Goal: Obtain resource: Obtain resource

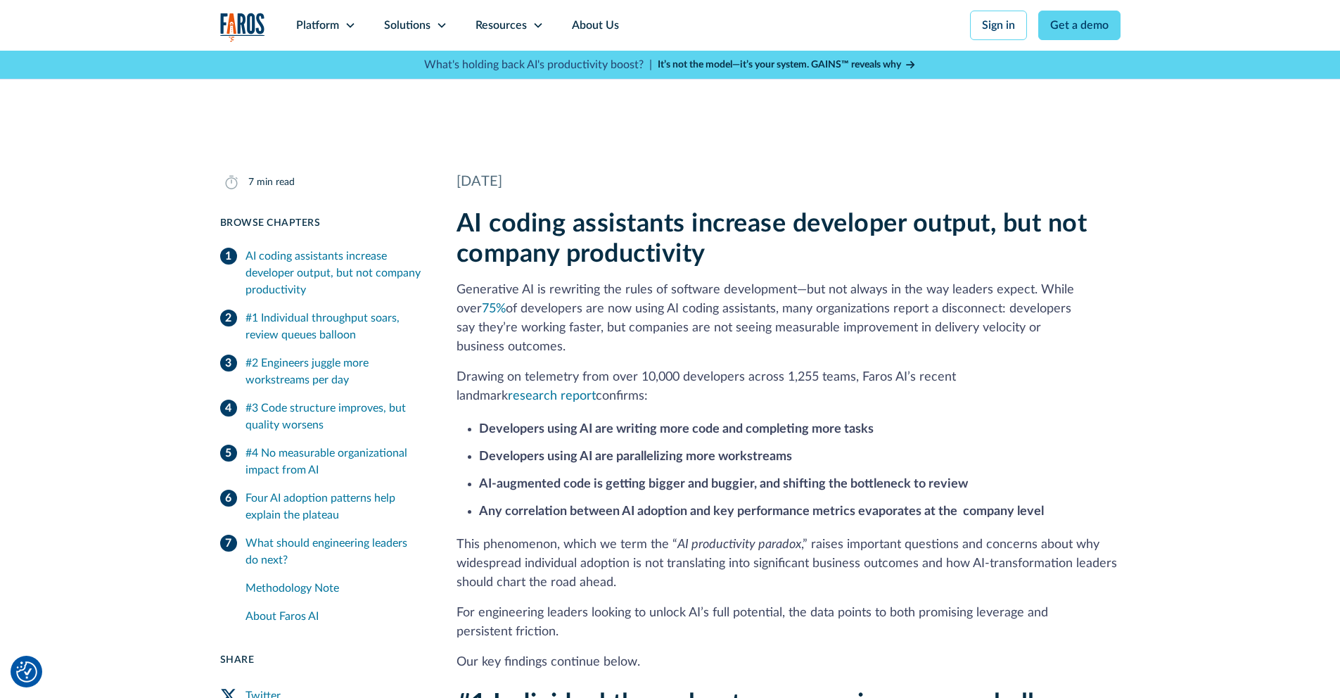
scroll to position [245, 0]
click at [526, 331] on p "Generative AI is rewriting the rules of software development—but not always in …" at bounding box center [788, 319] width 664 height 76
click at [731, 323] on p "Generative AI is rewriting the rules of software development—but not always in …" at bounding box center [788, 319] width 664 height 76
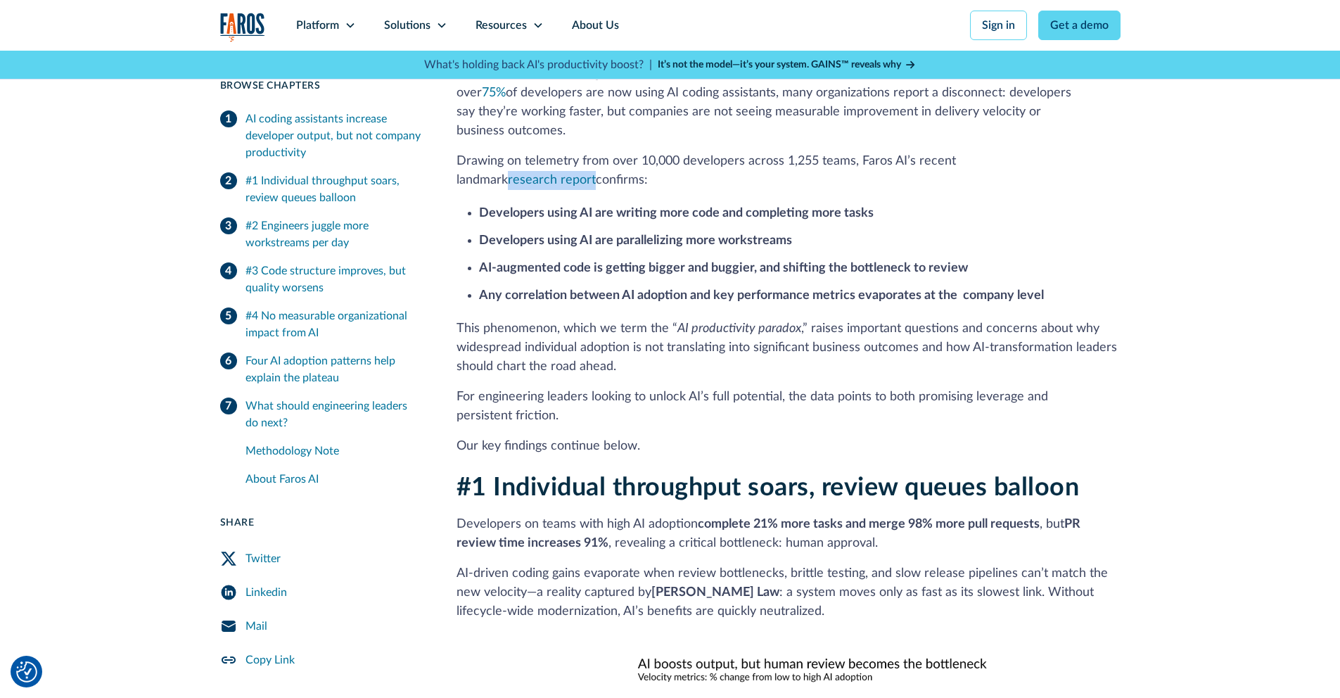
scroll to position [460, 0]
click at [807, 208] on strong "Developers using AI are writing more code and completing more tasks" at bounding box center [676, 214] width 395 height 13
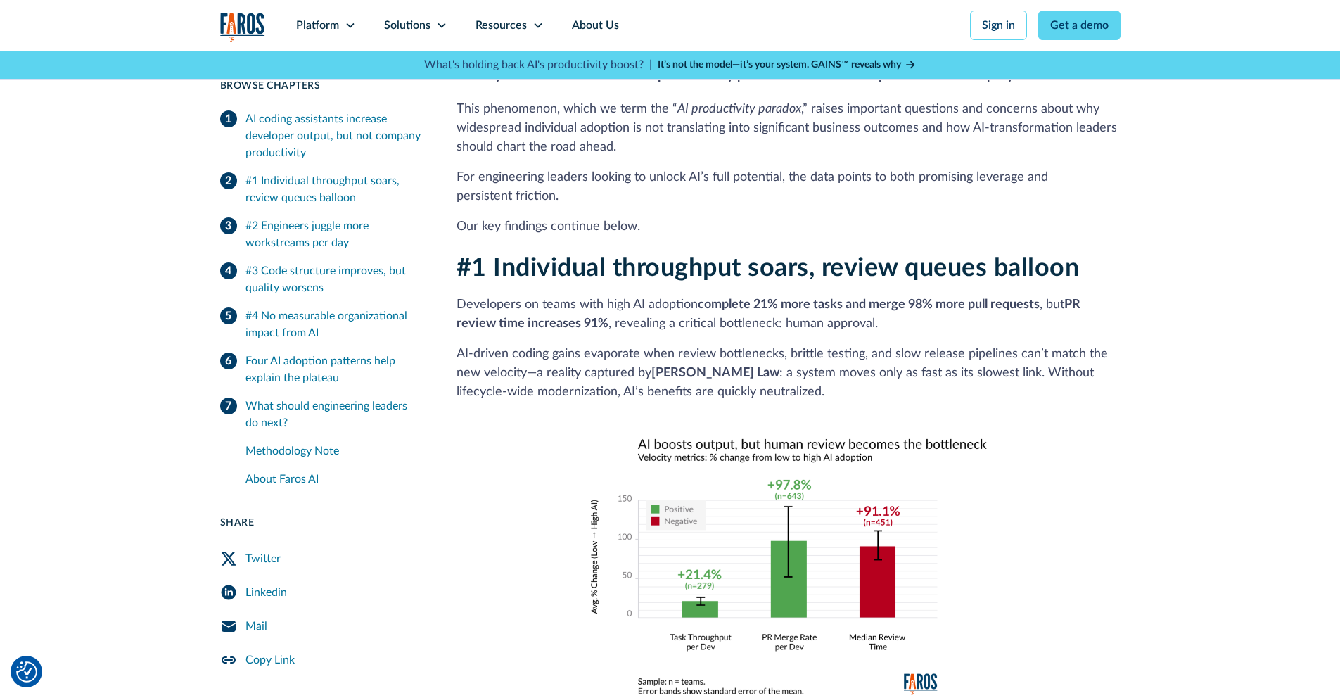
scroll to position [684, 0]
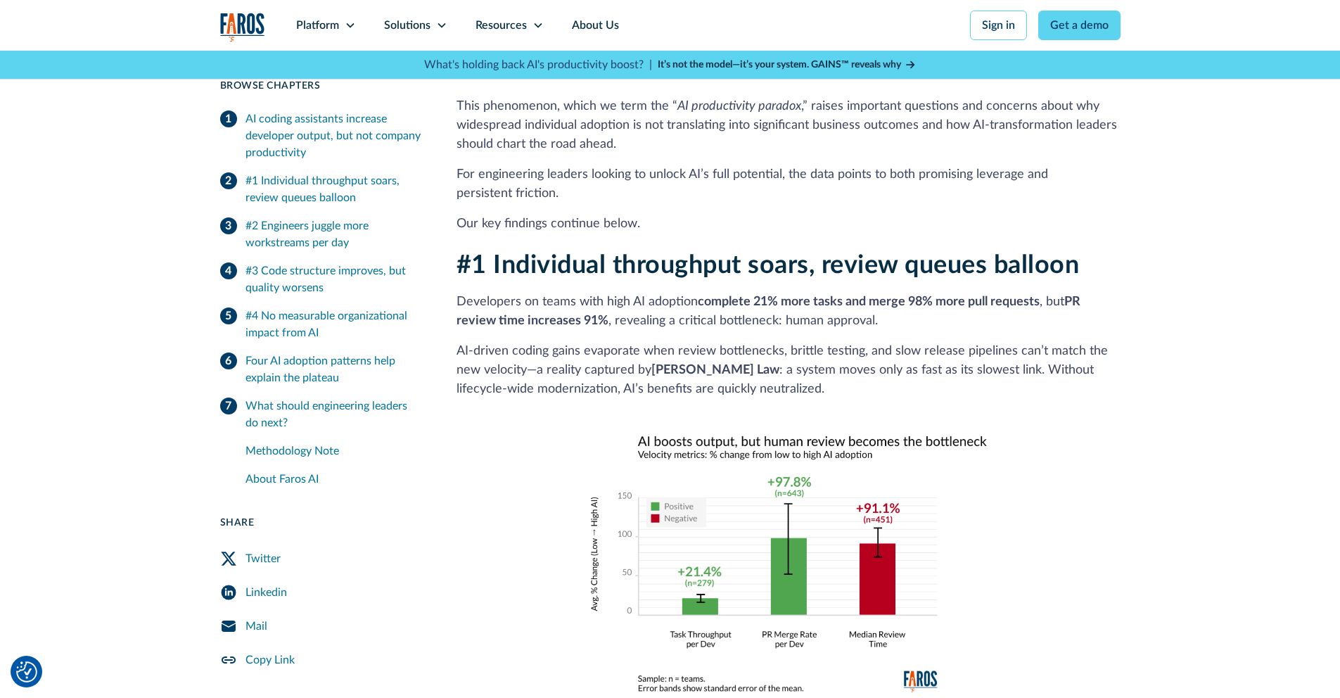
click at [803, 342] on p "AI‑driven coding gains evaporate when review bottlenecks, brittle testing, and …" at bounding box center [788, 370] width 664 height 57
click at [798, 342] on p "AI‑driven coding gains evaporate when review bottlenecks, brittle testing, and …" at bounding box center [788, 370] width 664 height 57
click at [885, 357] on p "AI‑driven coding gains evaporate when review bottlenecks, brittle testing, and …" at bounding box center [788, 370] width 664 height 57
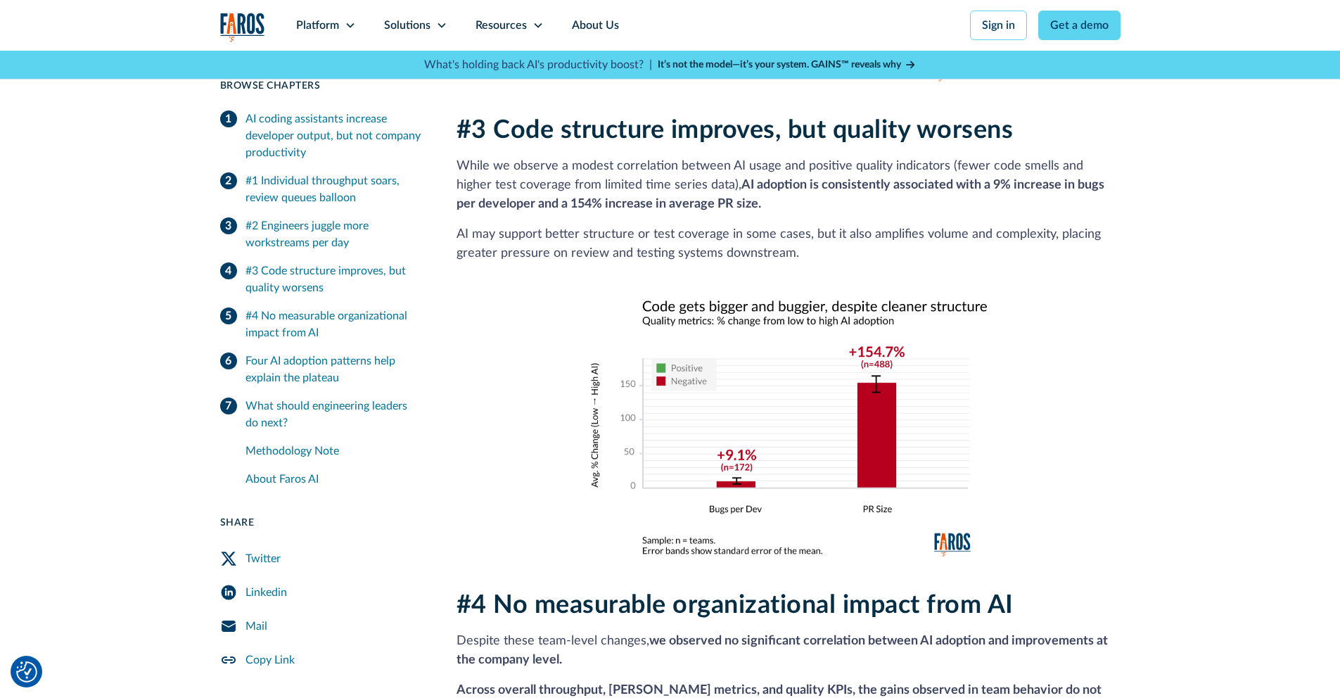
scroll to position [1798, 0]
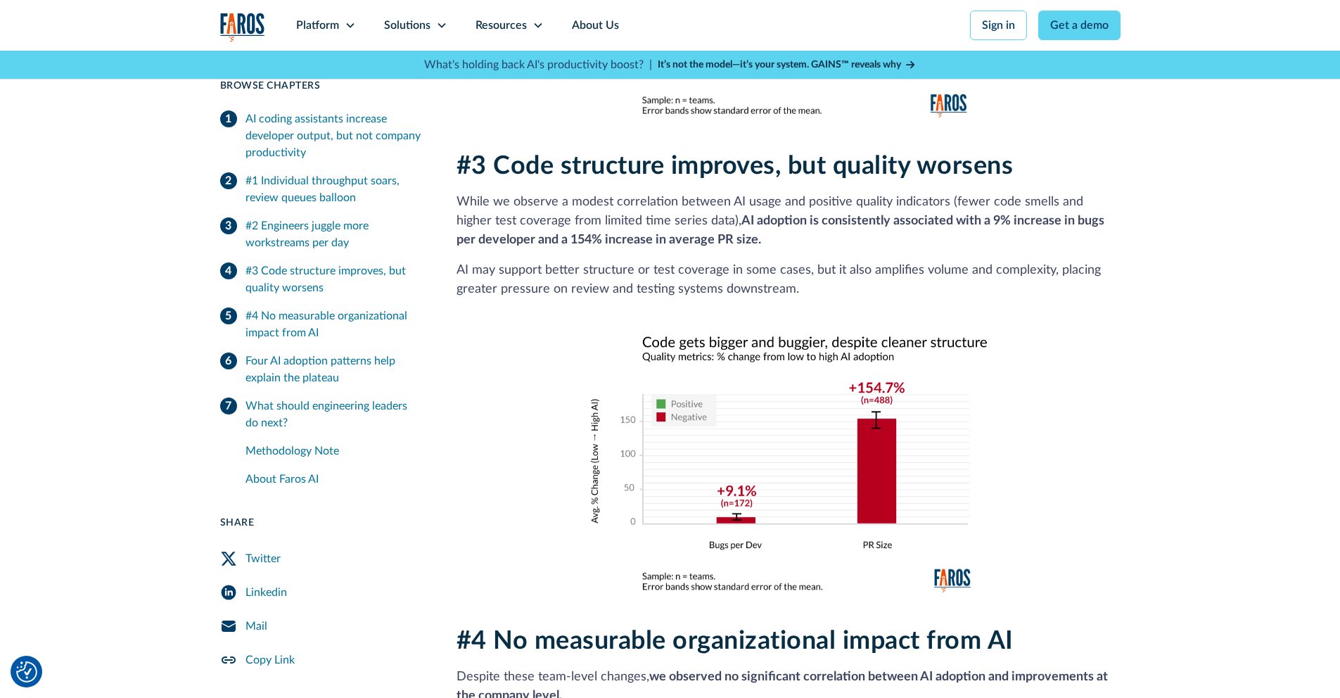
click at [700, 221] on strong "AI adoption is consistently associated with a 9% increase in bugs per developer…" at bounding box center [780, 230] width 648 height 32
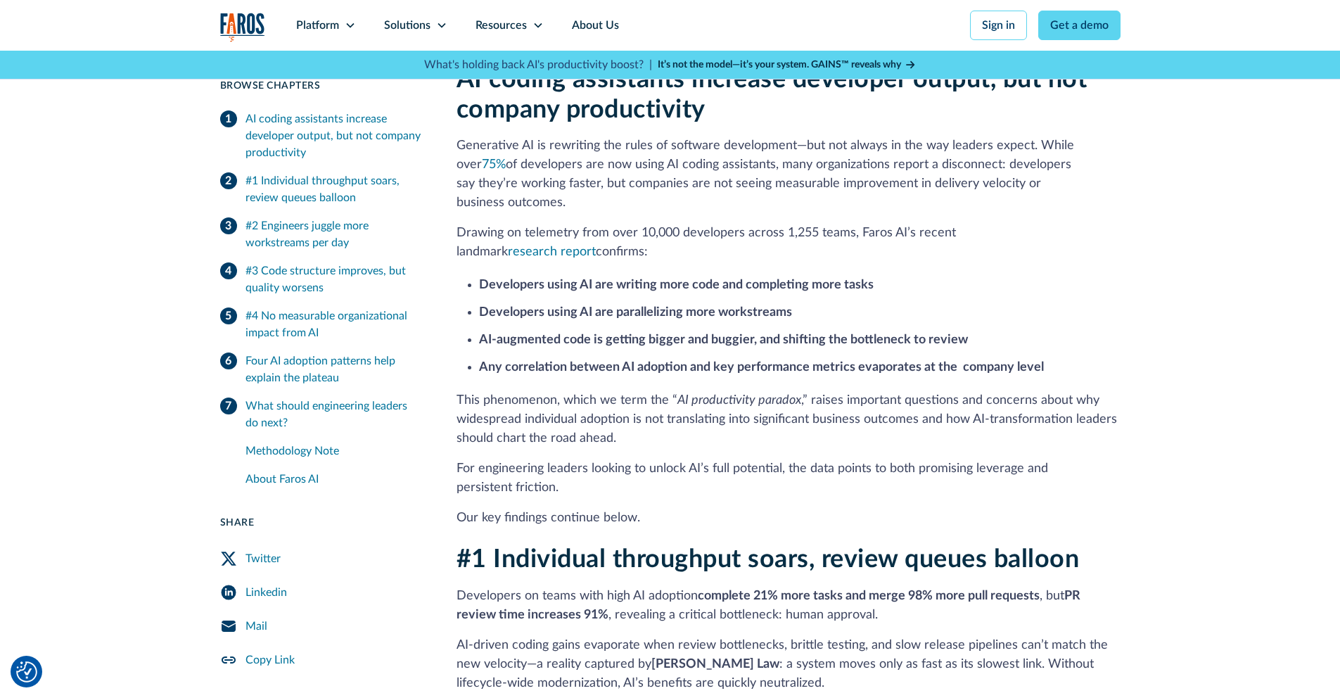
scroll to position [442, 0]
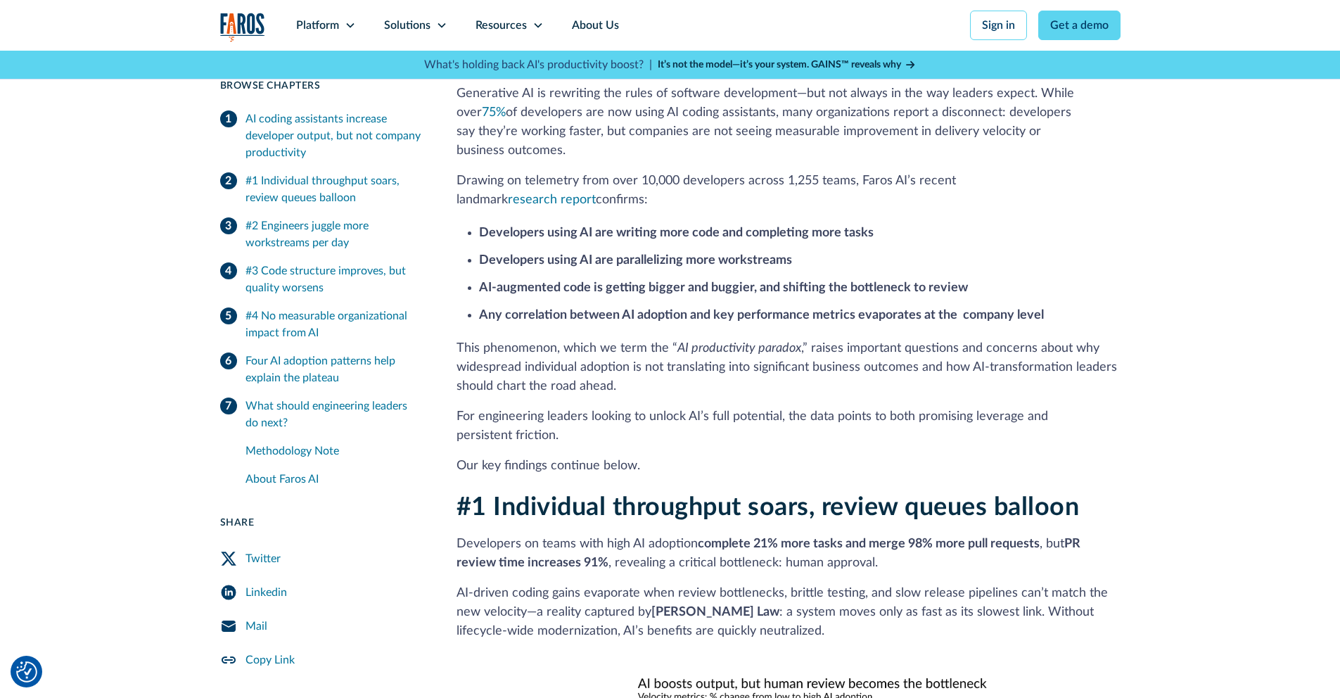
click at [488, 534] on p "Developers on teams with high AI adoption complete 21% more tasks and merge 98%…" at bounding box center [788, 553] width 664 height 38
drag, startPoint x: 487, startPoint y: 524, endPoint x: 872, endPoint y: 544, distance: 385.2
click at [872, 544] on p "Developers on teams with high AI adoption complete 21% more tasks and merge 98%…" at bounding box center [788, 553] width 664 height 38
copy p "Developers on teams with high AI adoption complete 21% more tasks and merge 98%…"
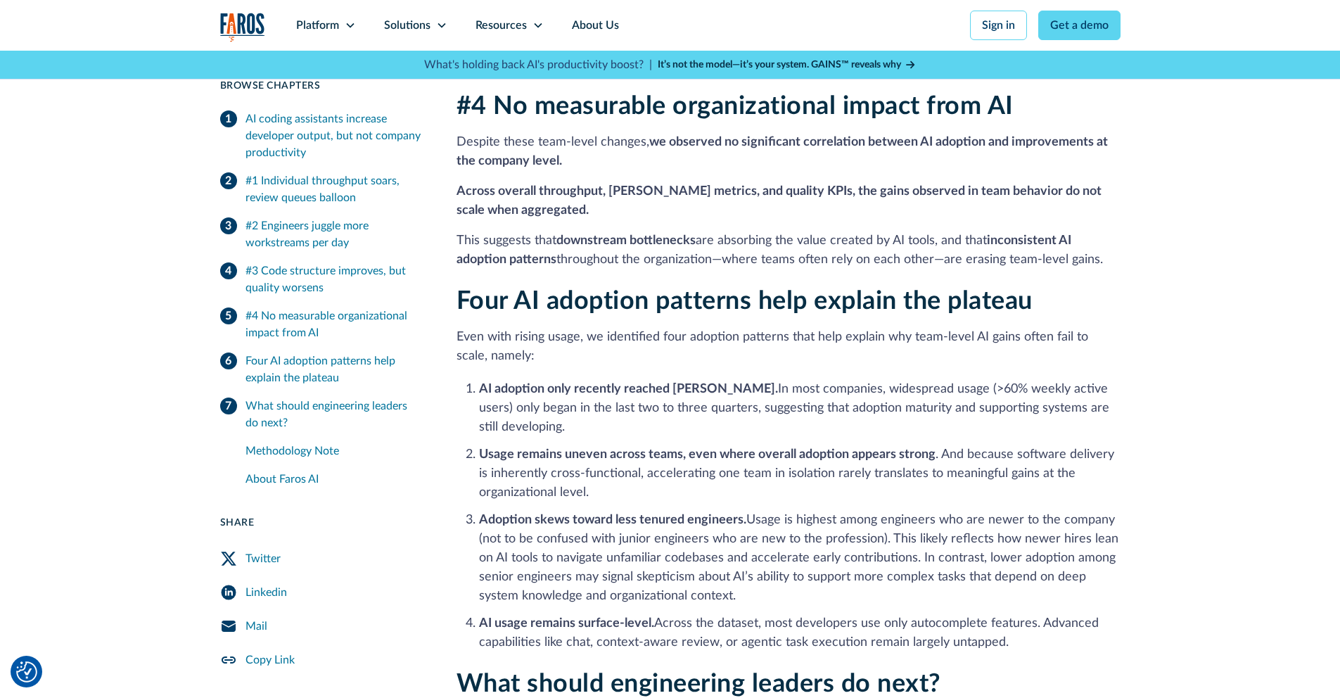
scroll to position [2267, 0]
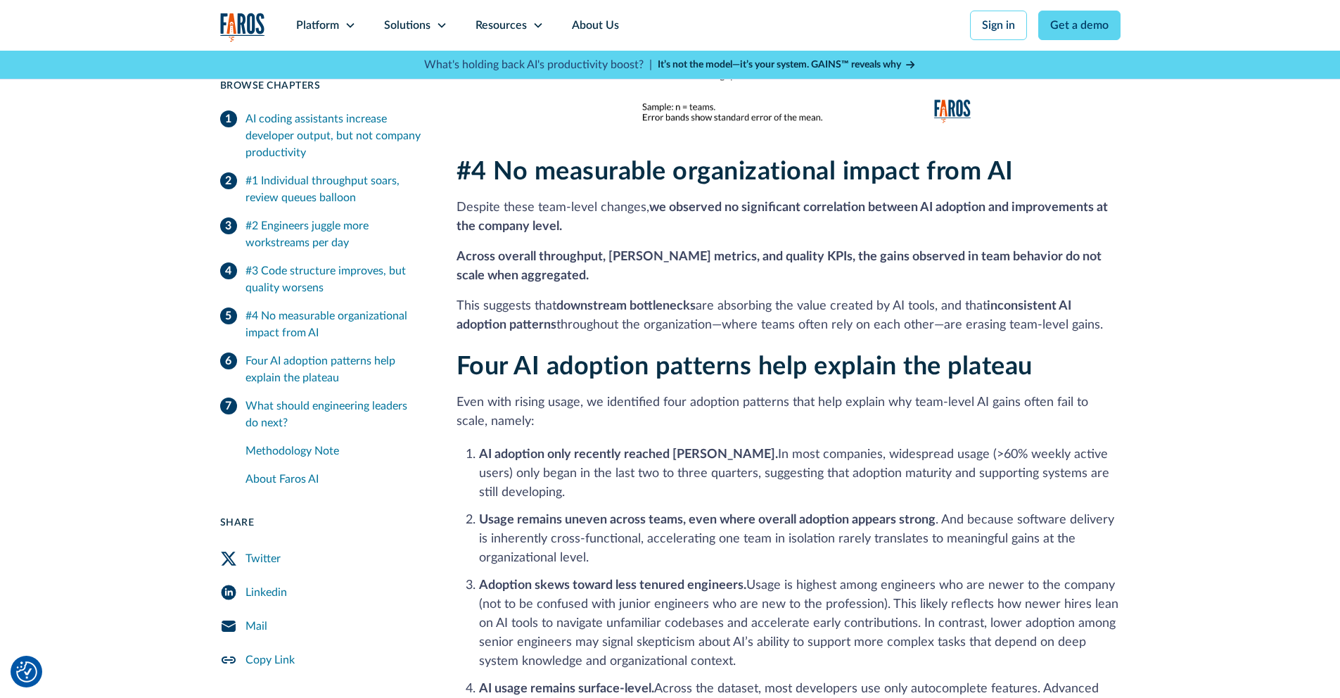
click at [856, 454] on li "AI adoption only recently reached [PERSON_NAME]. In most companies, widespread …" at bounding box center [799, 473] width 641 height 57
drag, startPoint x: 856, startPoint y: 454, endPoint x: 676, endPoint y: 468, distance: 180.6
click at [676, 468] on li "AI adoption only recently reached [PERSON_NAME]. In most companies, widespread …" at bounding box center [799, 473] width 641 height 57
copy li "adoption maturity and supporting systems are still developing."
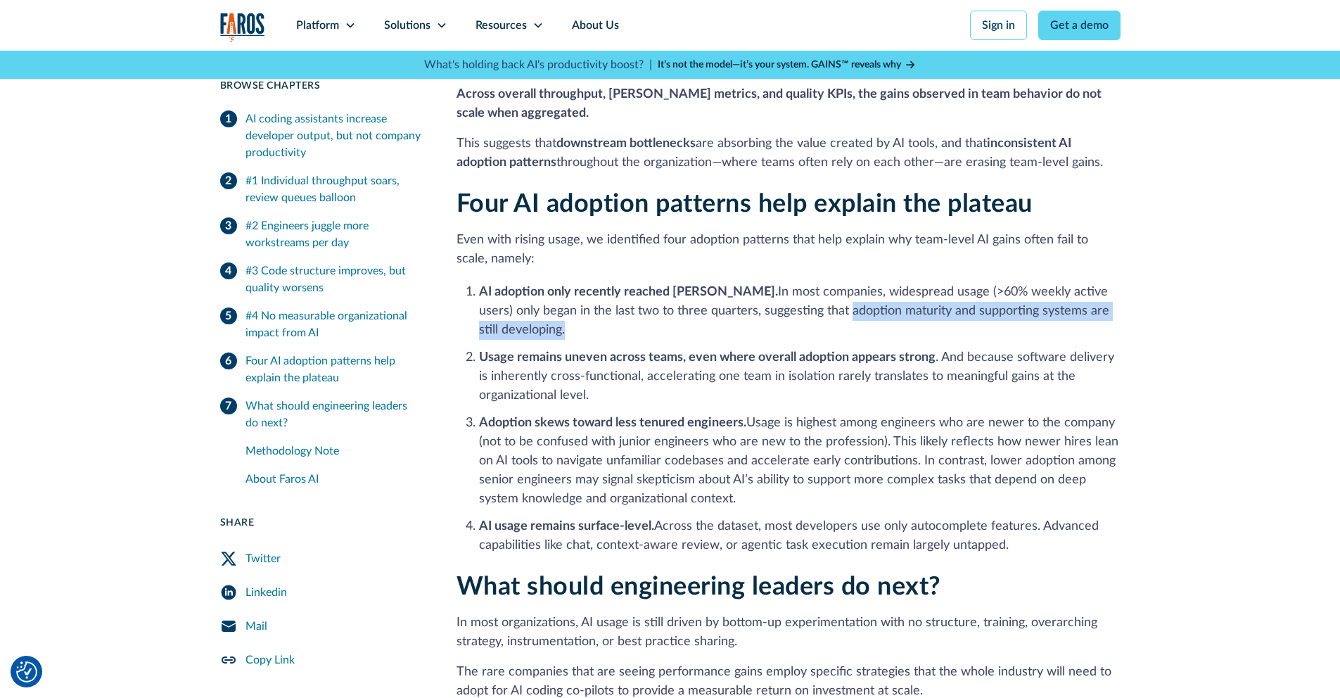
scroll to position [2436, 0]
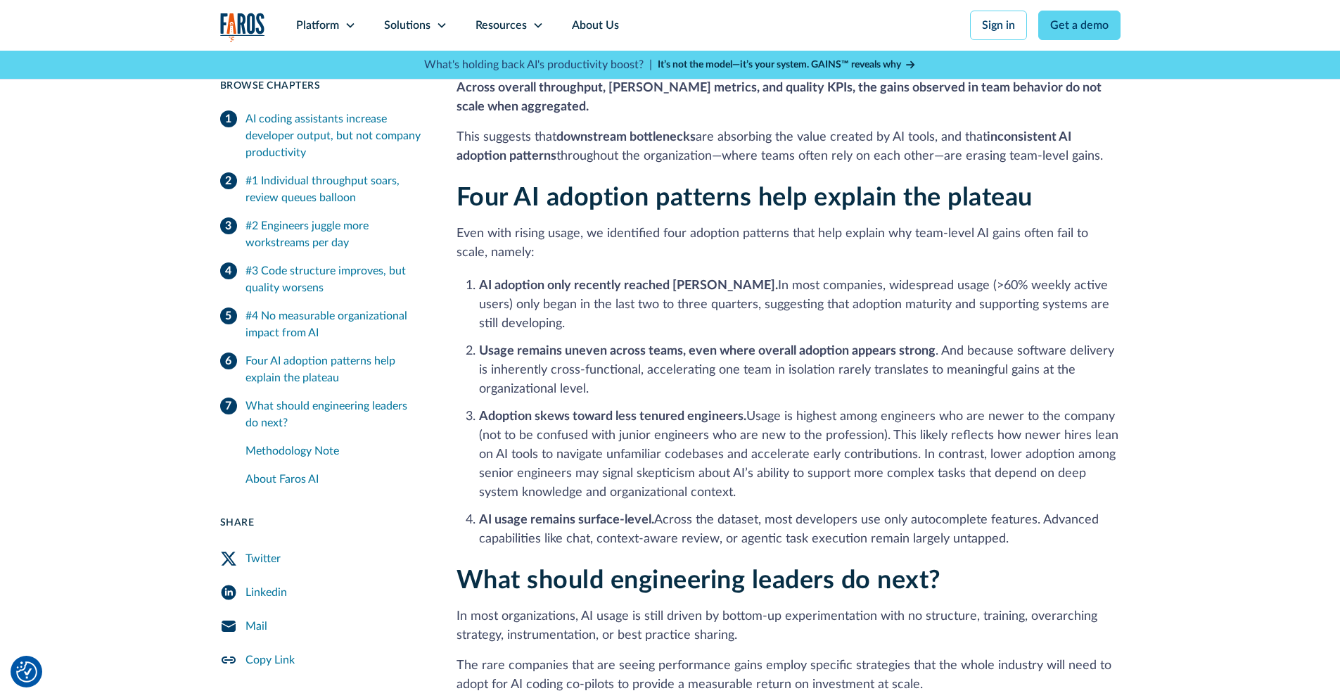
click at [736, 378] on li "Usage remains uneven across teams, even where overall adoption appears strong .…" at bounding box center [799, 370] width 641 height 57
click at [779, 407] on li "Adoption skews toward less tenured engineers. Usage is highest among engineers …" at bounding box center [799, 454] width 641 height 95
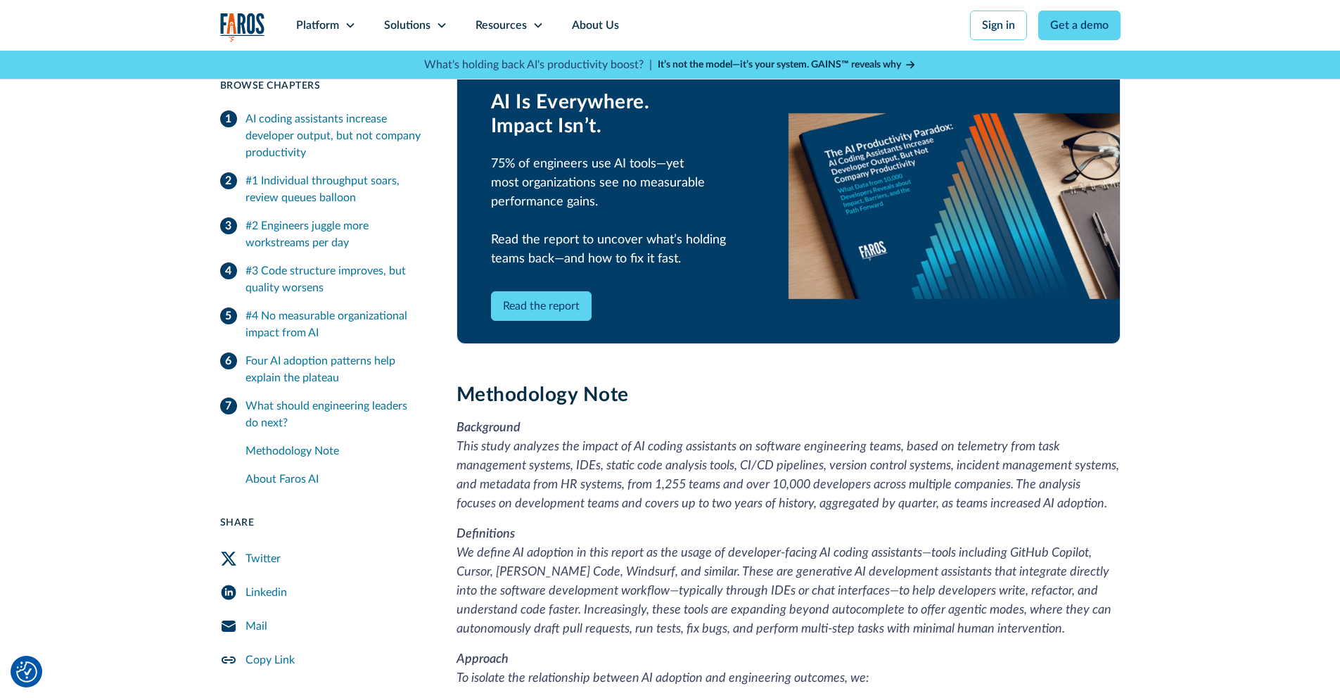
scroll to position [3358, 0]
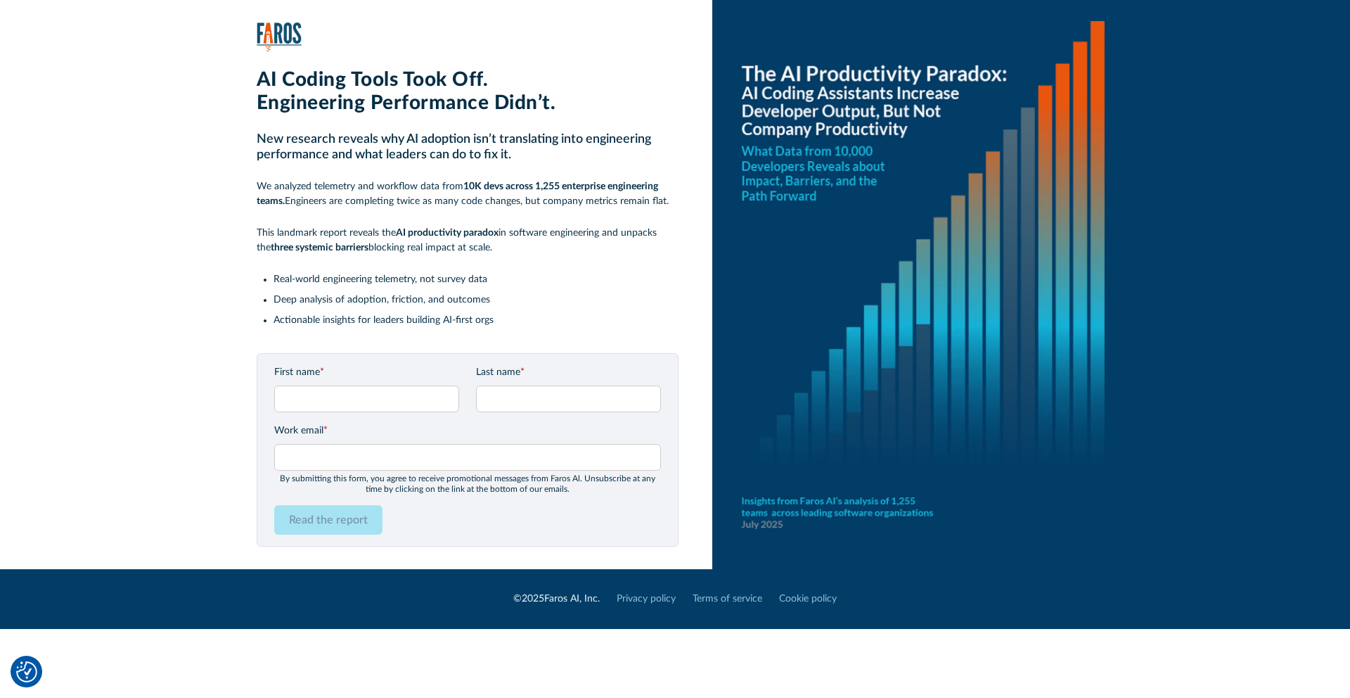
click at [877, 504] on img at bounding box center [923, 284] width 422 height 569
click at [869, 504] on img at bounding box center [923, 284] width 422 height 569
click at [930, 375] on img at bounding box center [923, 284] width 422 height 569
drag, startPoint x: 336, startPoint y: 139, endPoint x: 342, endPoint y: 156, distance: 18.0
click at [342, 156] on h2 "New research reveals why AI adoption isn’t translating into engineering perform…" at bounding box center [468, 147] width 422 height 30
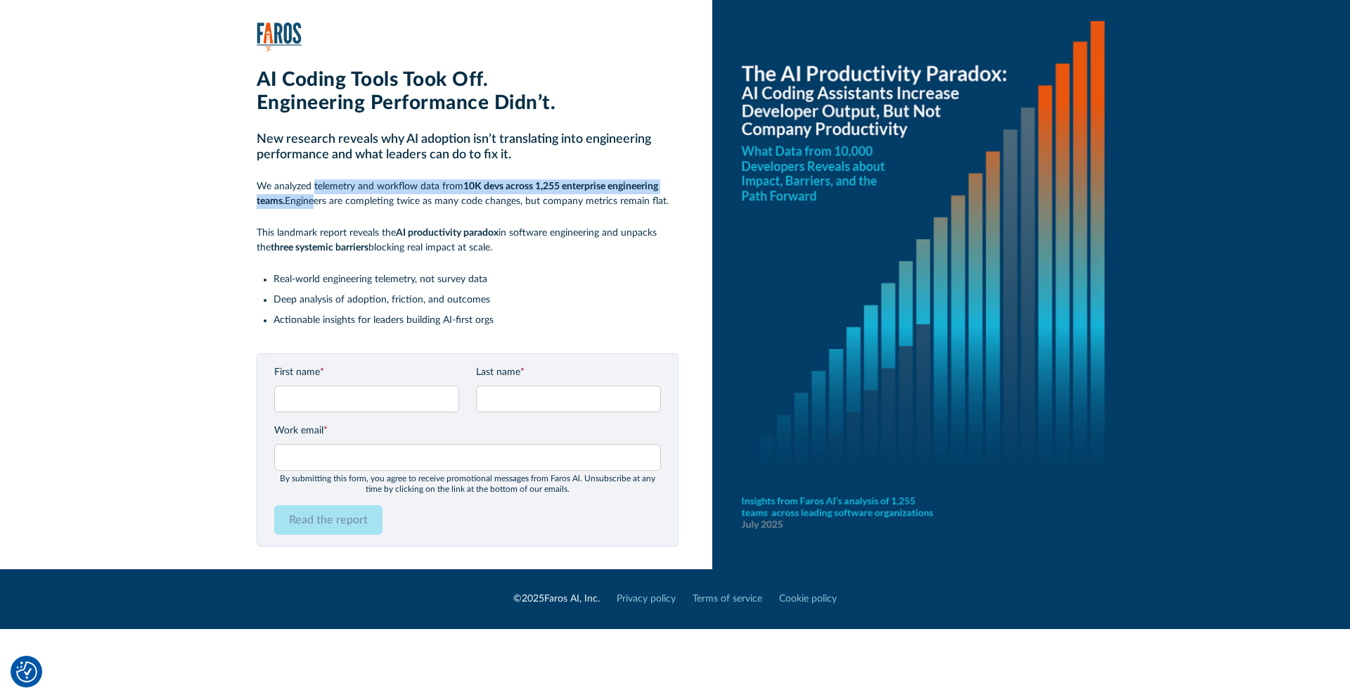
drag, startPoint x: 313, startPoint y: 182, endPoint x: 314, endPoint y: 196, distance: 13.4
click at [314, 196] on p "We analyzed telemetry and workflow data from 10K devs across 1,255 enterprise e…" at bounding box center [468, 194] width 422 height 30
click at [381, 390] on input "First name *" at bounding box center [366, 398] width 185 height 27
type input "[PERSON_NAME]"
type input "Baiyeshea"
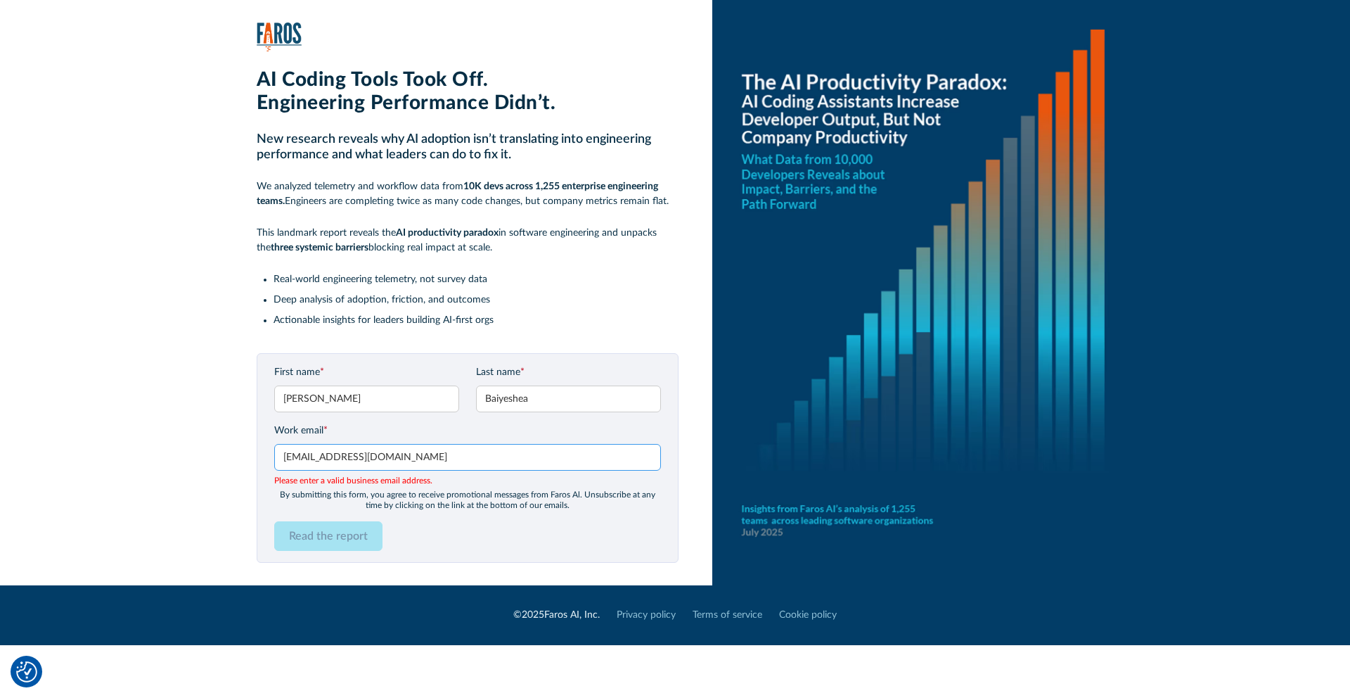
click at [420, 464] on input "[EMAIL_ADDRESS][DOMAIN_NAME]" at bounding box center [467, 457] width 387 height 27
type input "[PERSON_NAME][EMAIL_ADDRESS][PERSON_NAME][DOMAIN_NAME]"
click at [421, 534] on div "Read the report" at bounding box center [467, 536] width 387 height 30
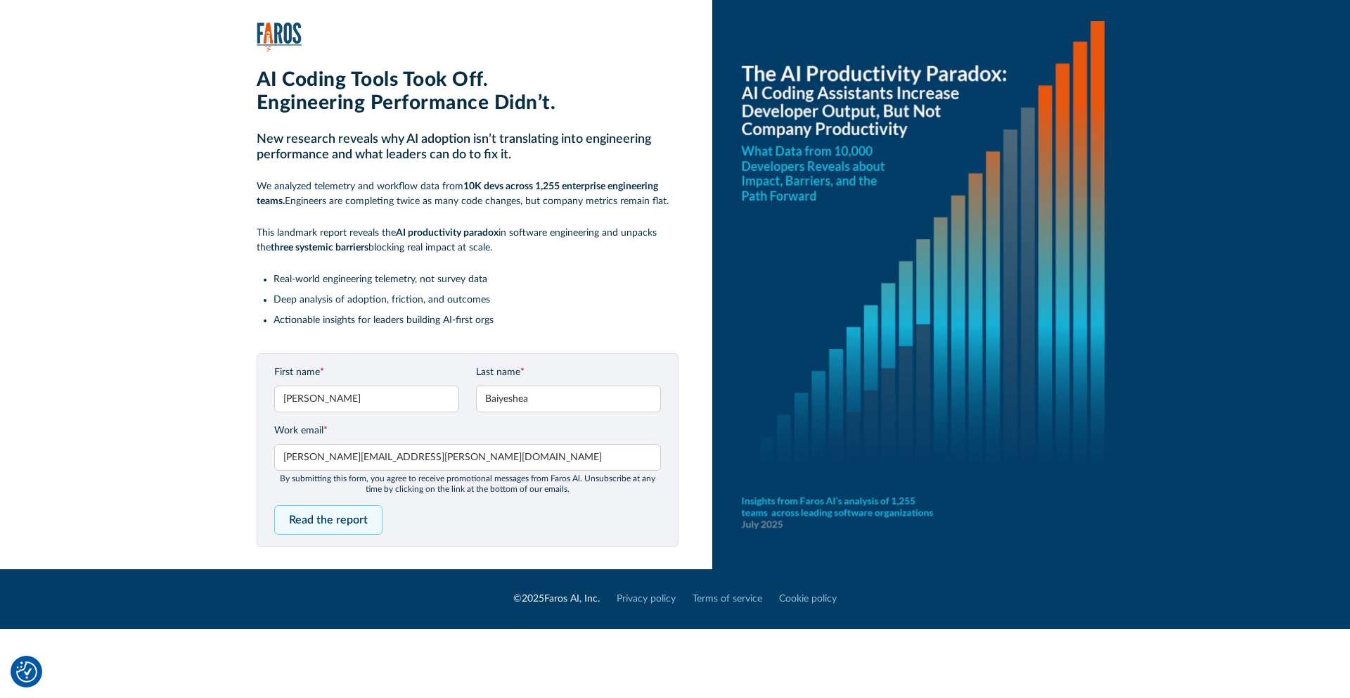
click at [352, 520] on input "Read the report" at bounding box center [328, 520] width 108 height 30
